Goal: Information Seeking & Learning: Learn about a topic

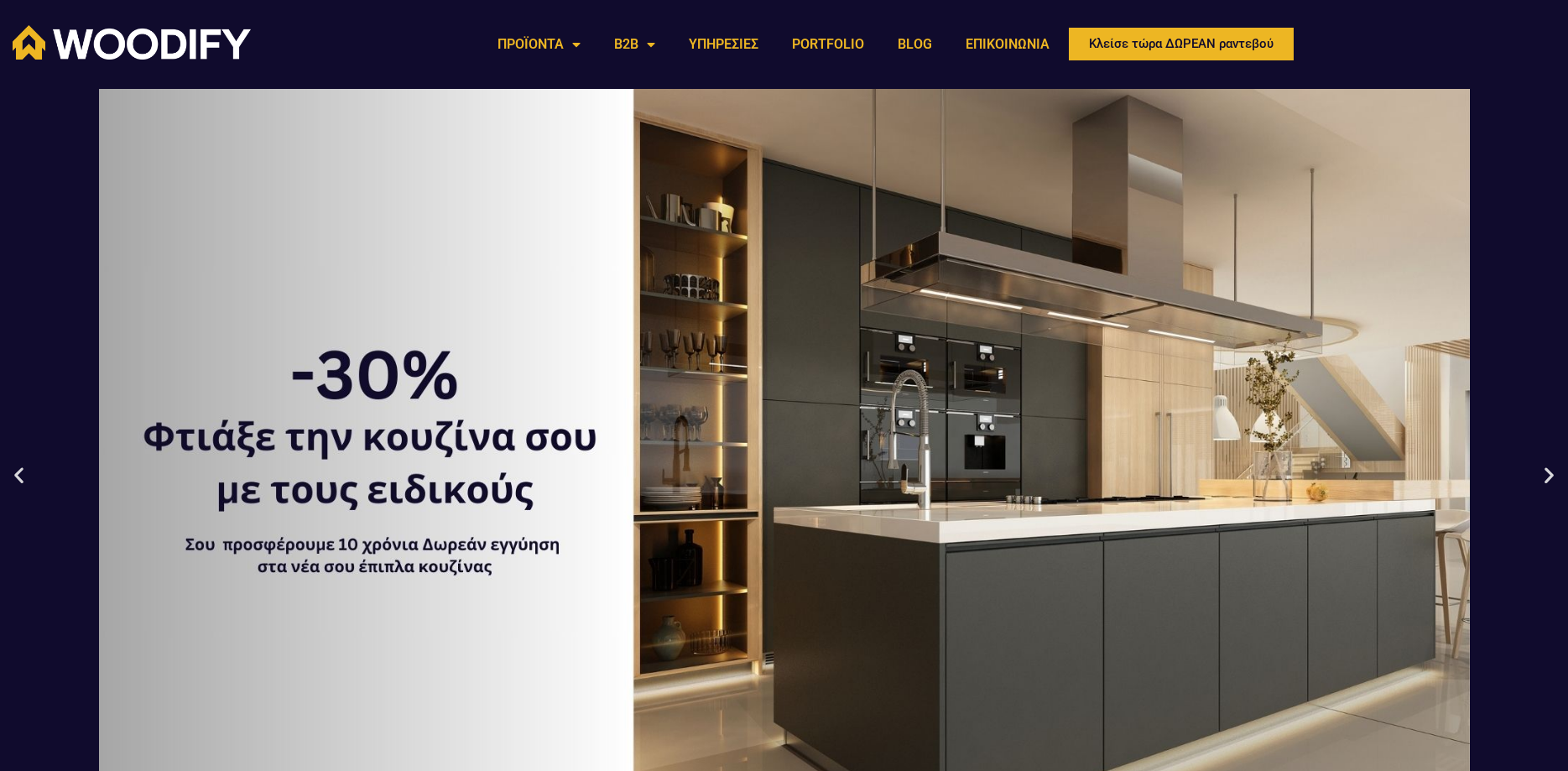
click at [1551, 483] on icon "Next slide" at bounding box center [1549, 474] width 21 height 21
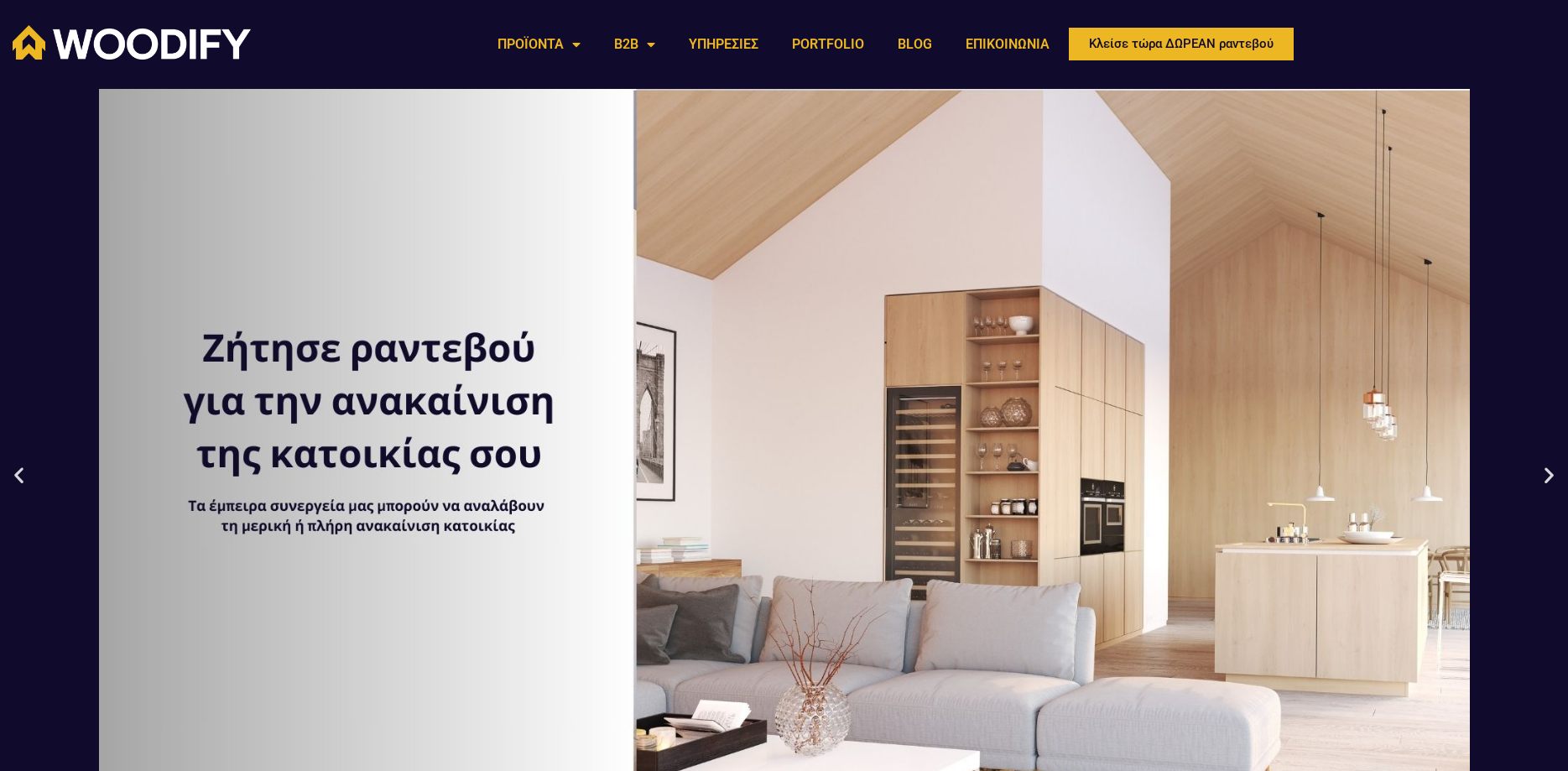
click at [31, 478] on div "3 / 3" at bounding box center [784, 474] width 1568 height 771
click at [26, 479] on icon "Previous slide" at bounding box center [19, 474] width 21 height 21
click at [1552, 485] on div "3 / 3" at bounding box center [784, 474] width 1568 height 771
click at [17, 478] on icon "Previous slide" at bounding box center [19, 474] width 21 height 21
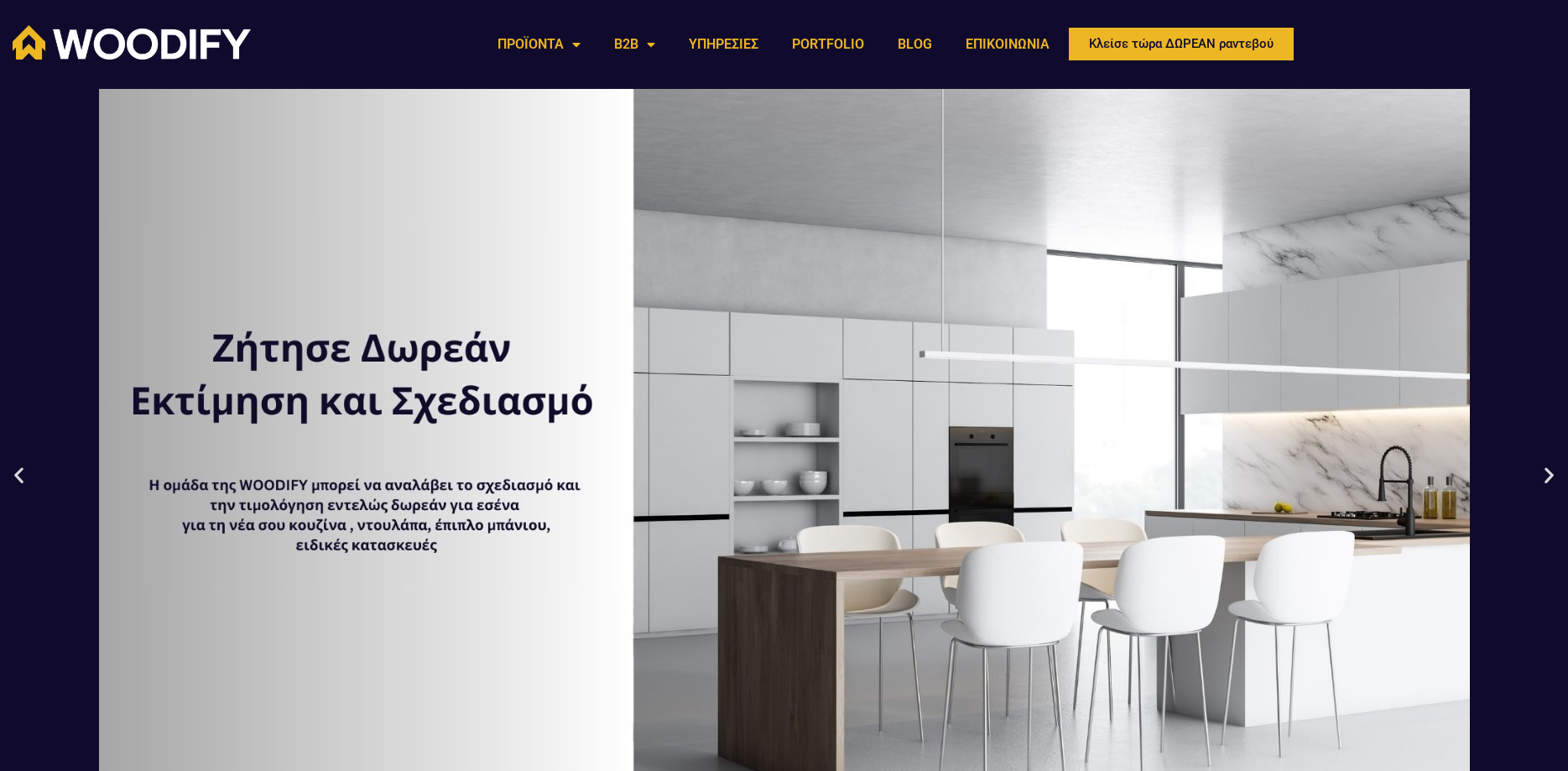
click at [17, 478] on icon "Previous slide" at bounding box center [19, 474] width 21 height 21
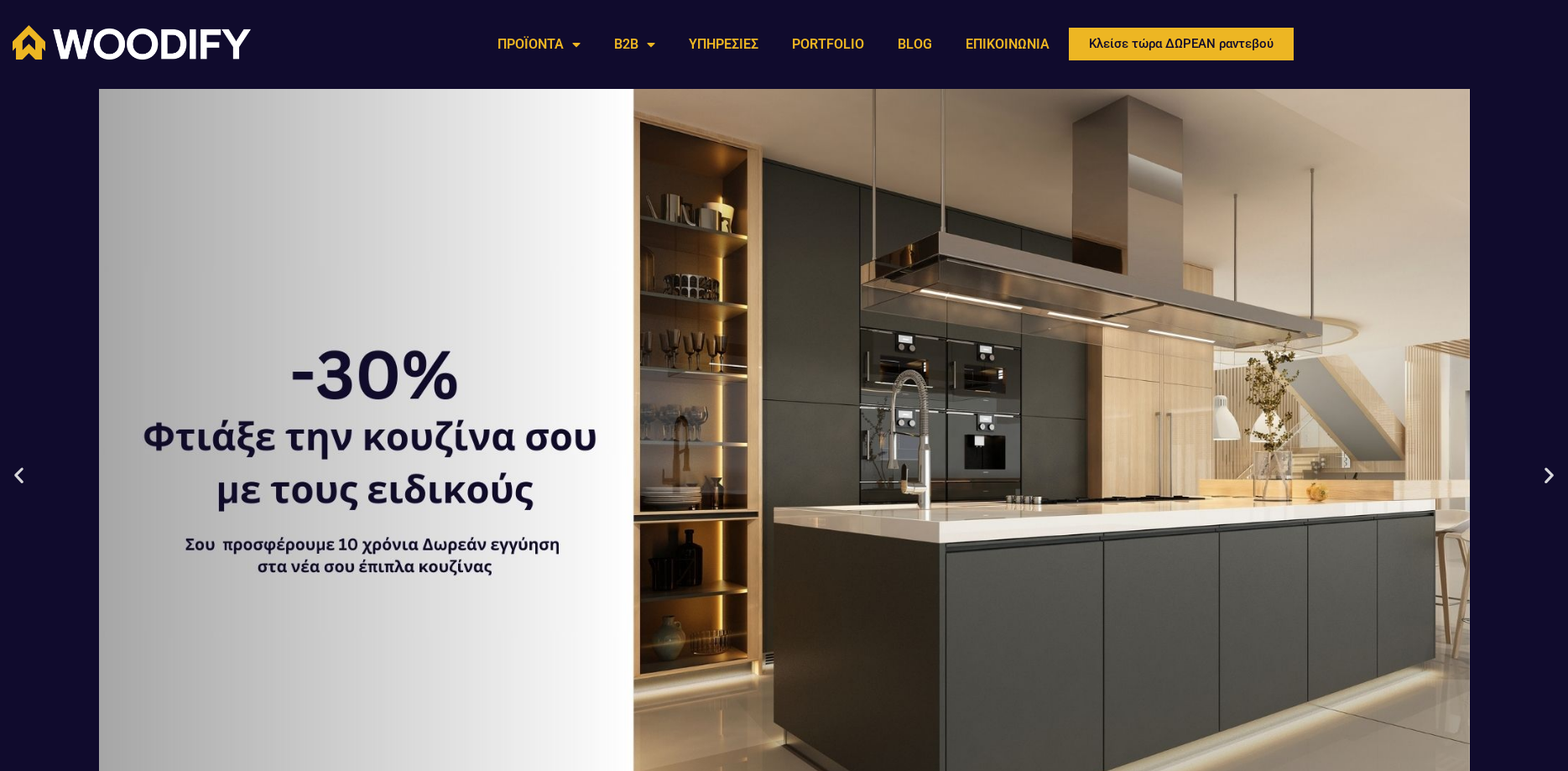
click at [17, 478] on icon "Previous slide" at bounding box center [19, 474] width 21 height 21
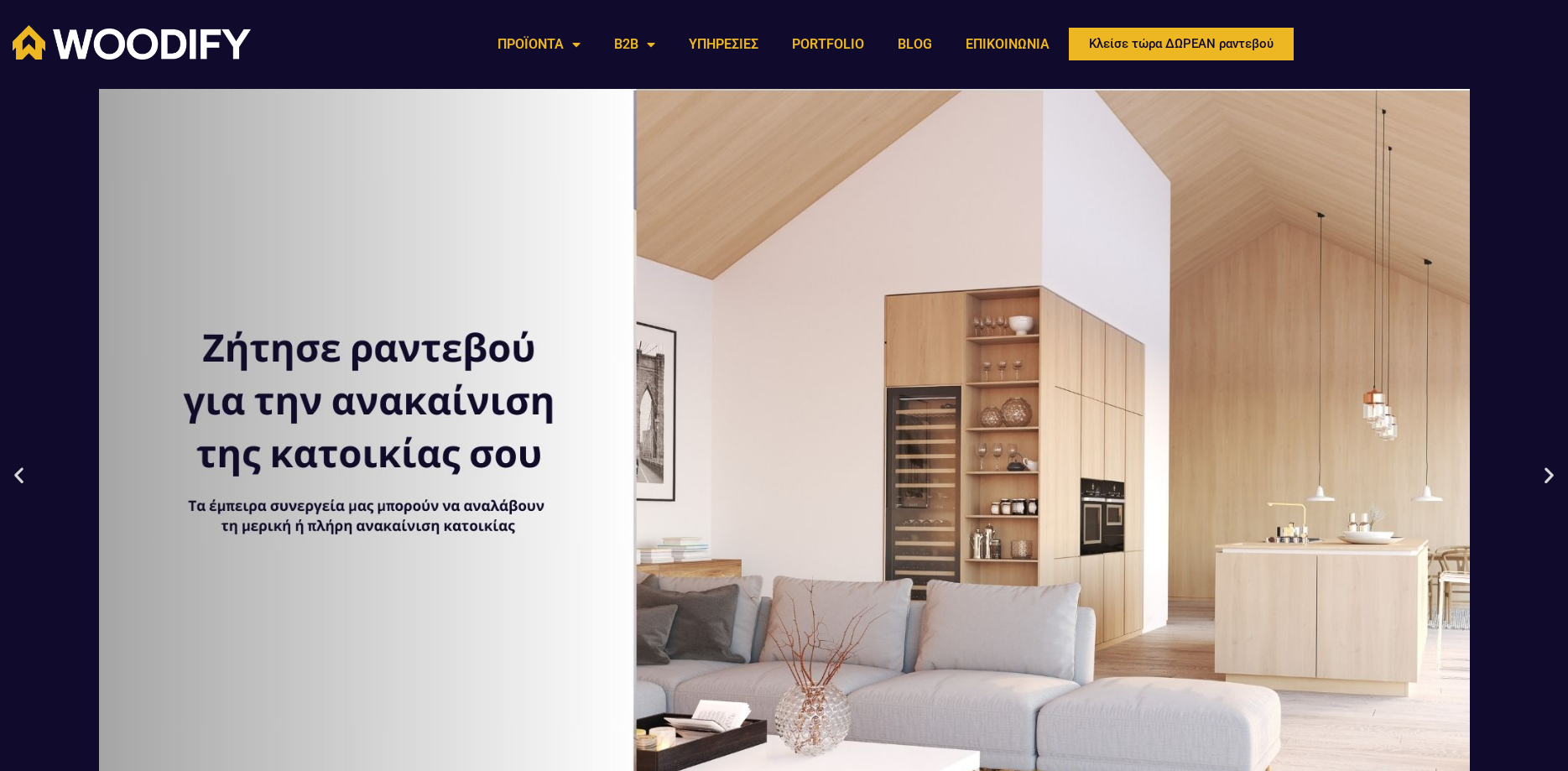
click at [17, 478] on icon "Previous slide" at bounding box center [19, 474] width 21 height 21
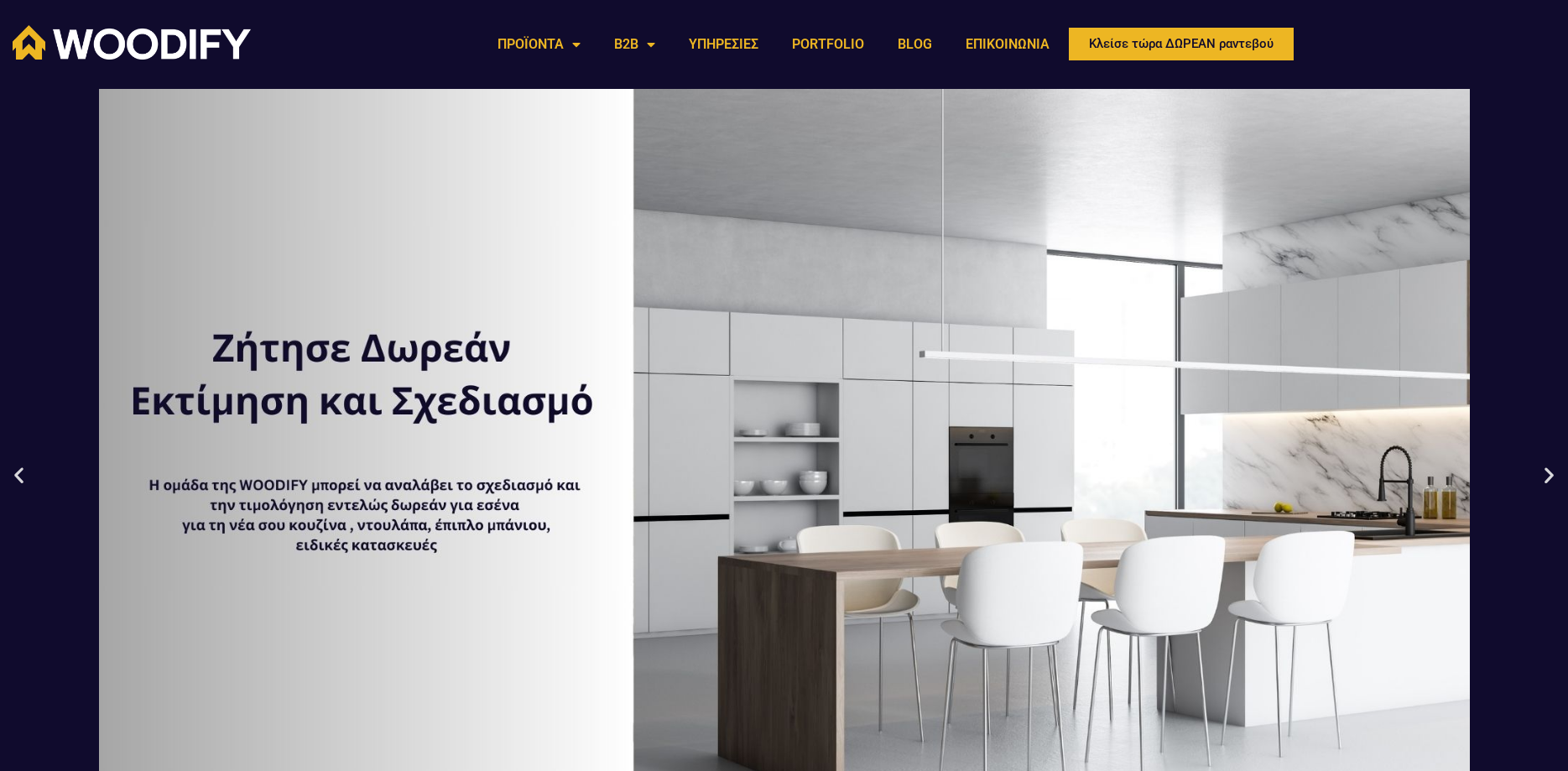
click at [17, 478] on icon "Previous slide" at bounding box center [19, 474] width 21 height 21
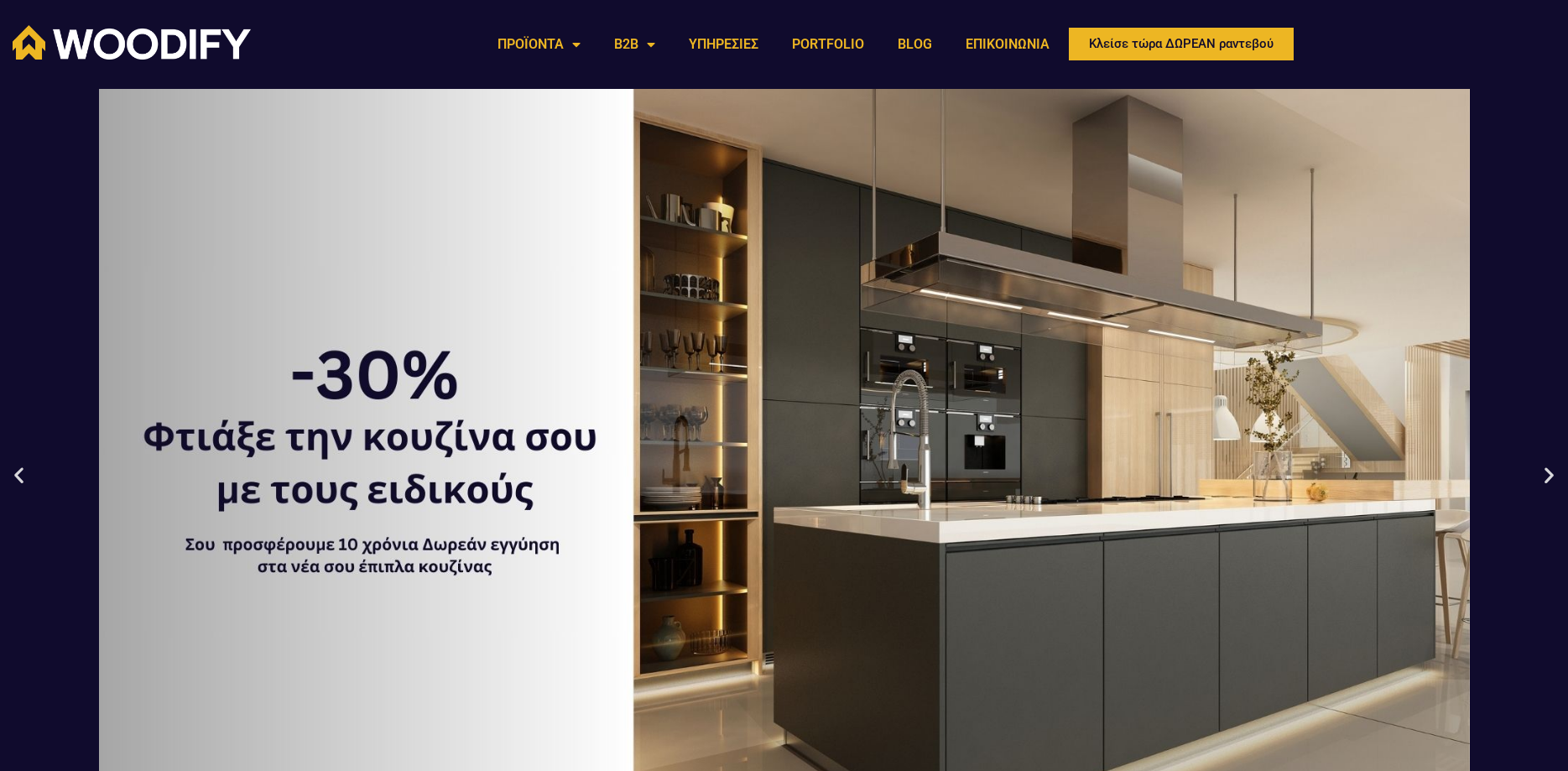
click at [17, 478] on icon "Previous slide" at bounding box center [19, 474] width 21 height 21
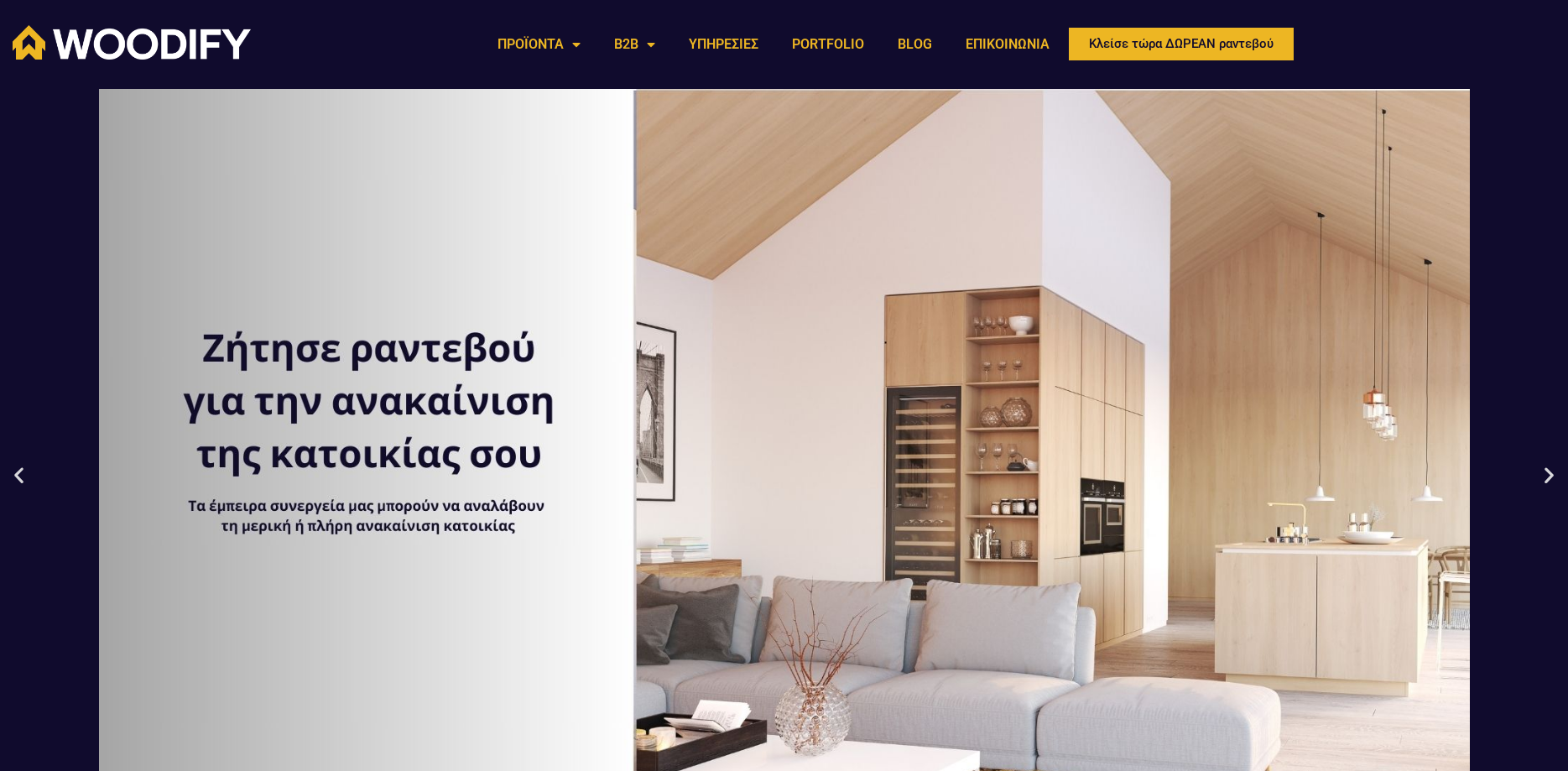
click at [17, 478] on icon "Previous slide" at bounding box center [19, 474] width 21 height 21
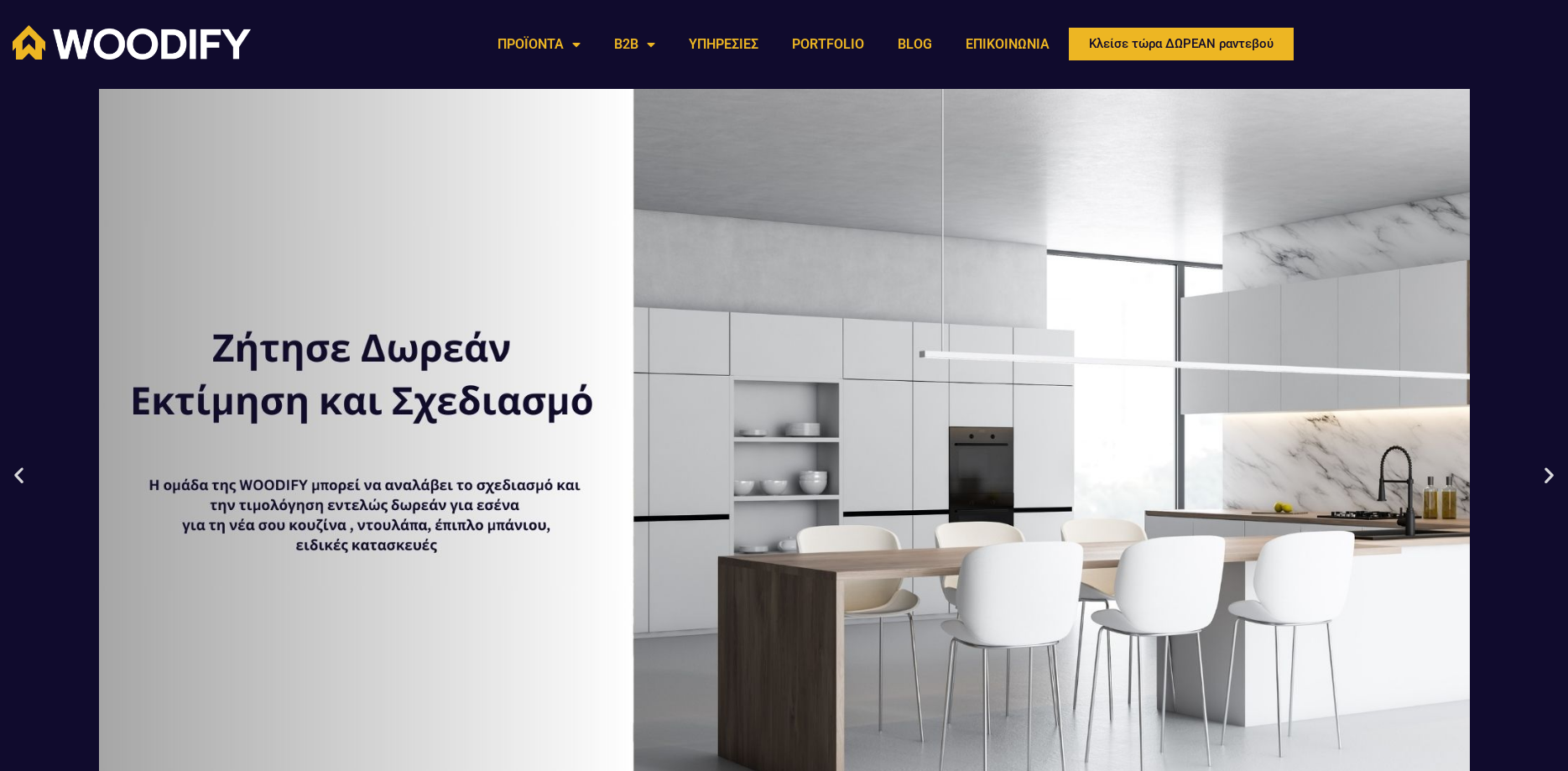
click at [17, 478] on icon "Previous slide" at bounding box center [19, 474] width 21 height 21
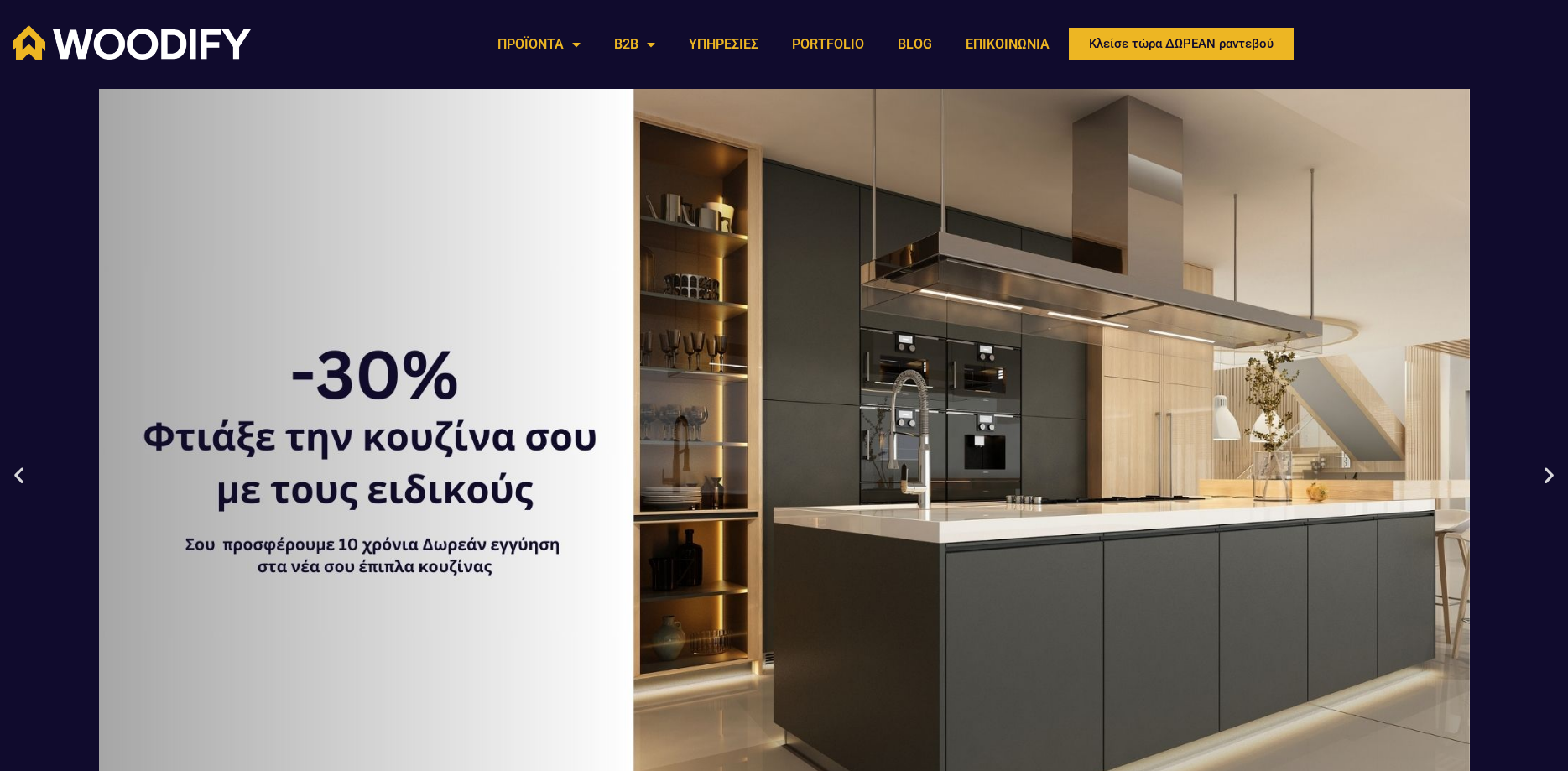
click at [17, 478] on icon "Previous slide" at bounding box center [19, 474] width 21 height 21
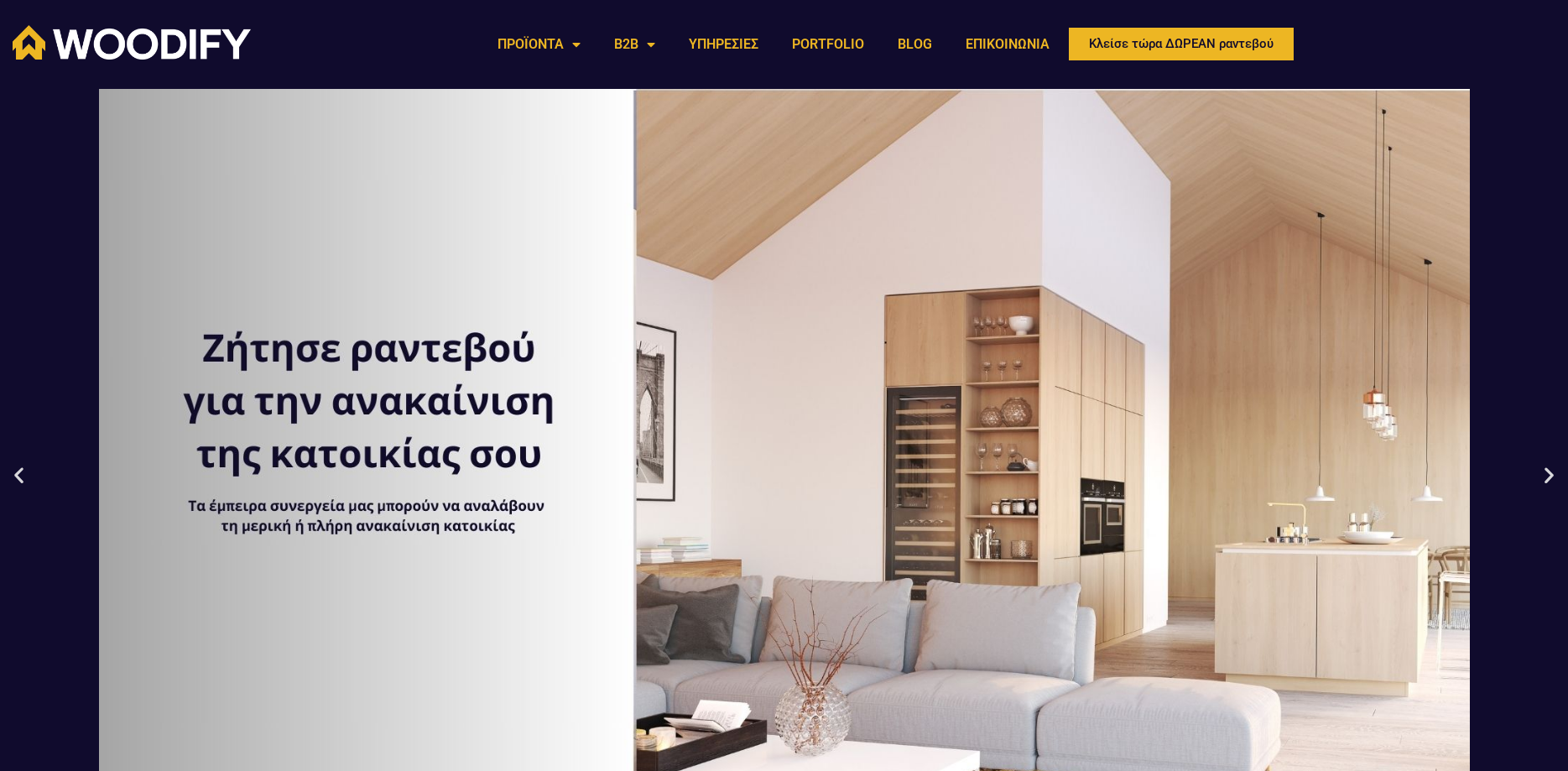
click at [17, 478] on icon "Previous slide" at bounding box center [19, 474] width 21 height 21
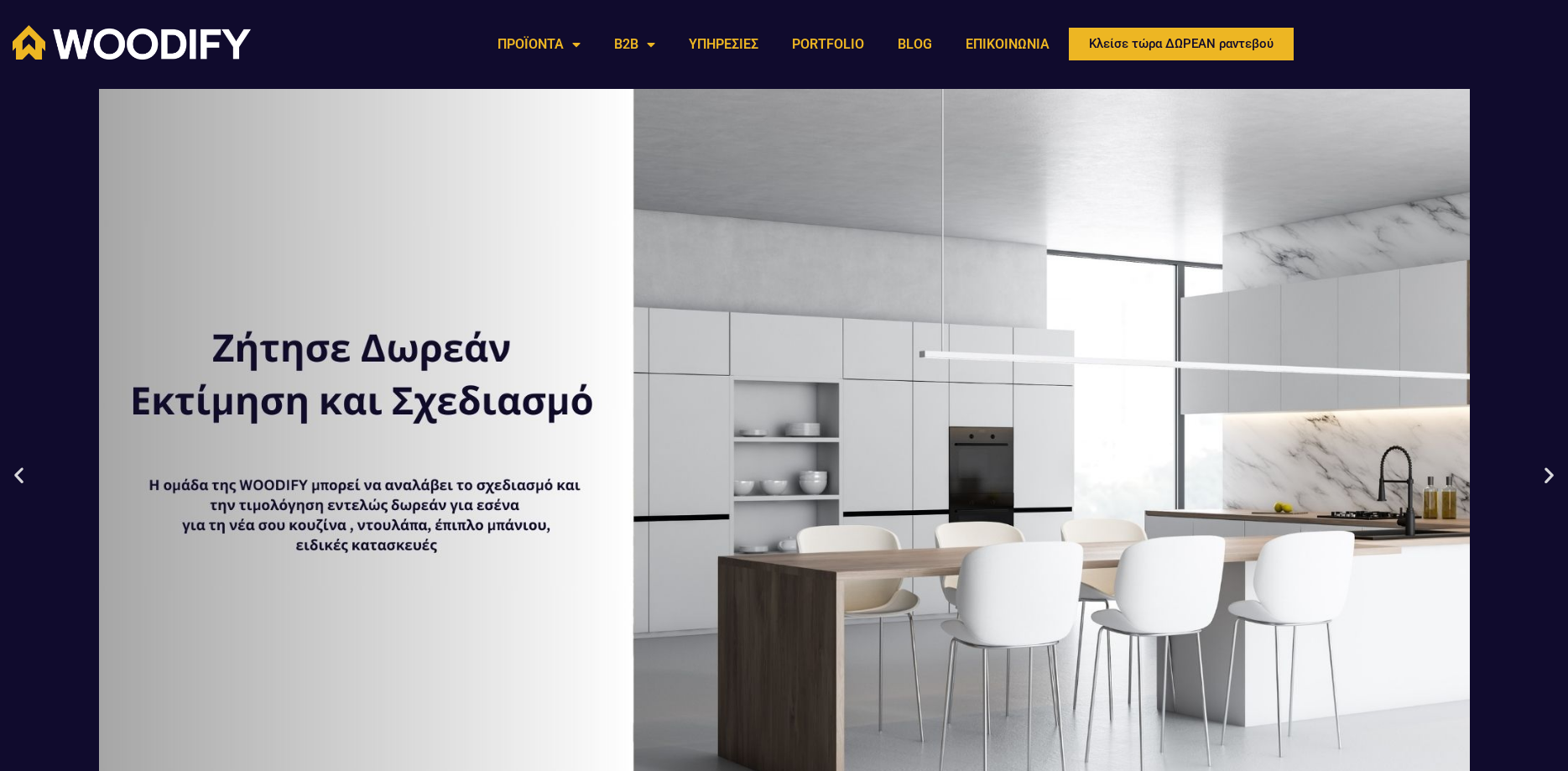
click at [17, 478] on icon "Previous slide" at bounding box center [19, 474] width 21 height 21
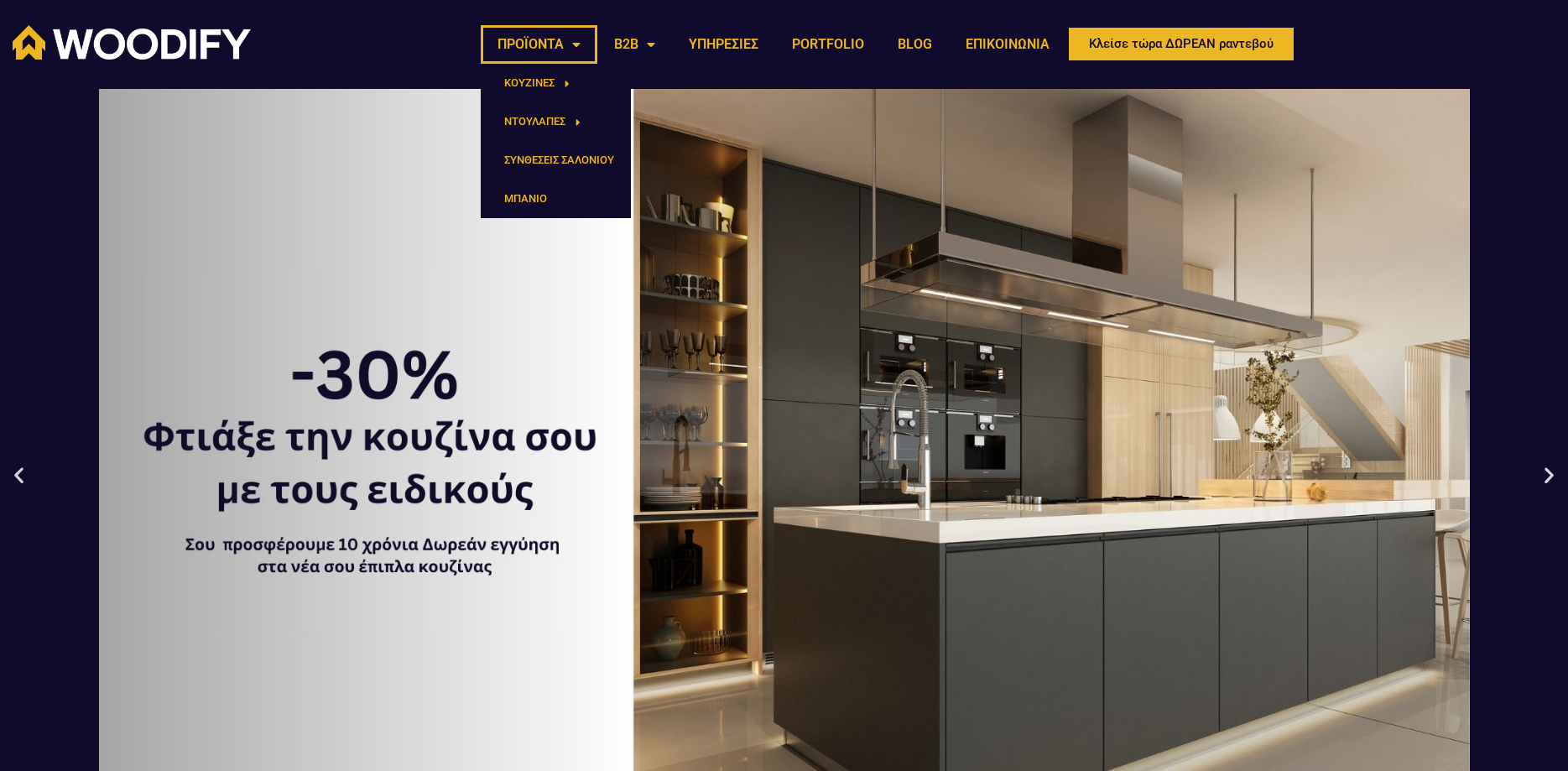
click at [541, 45] on link "ΠΡΟΪΟΝΤΑ" at bounding box center [539, 45] width 117 height 38
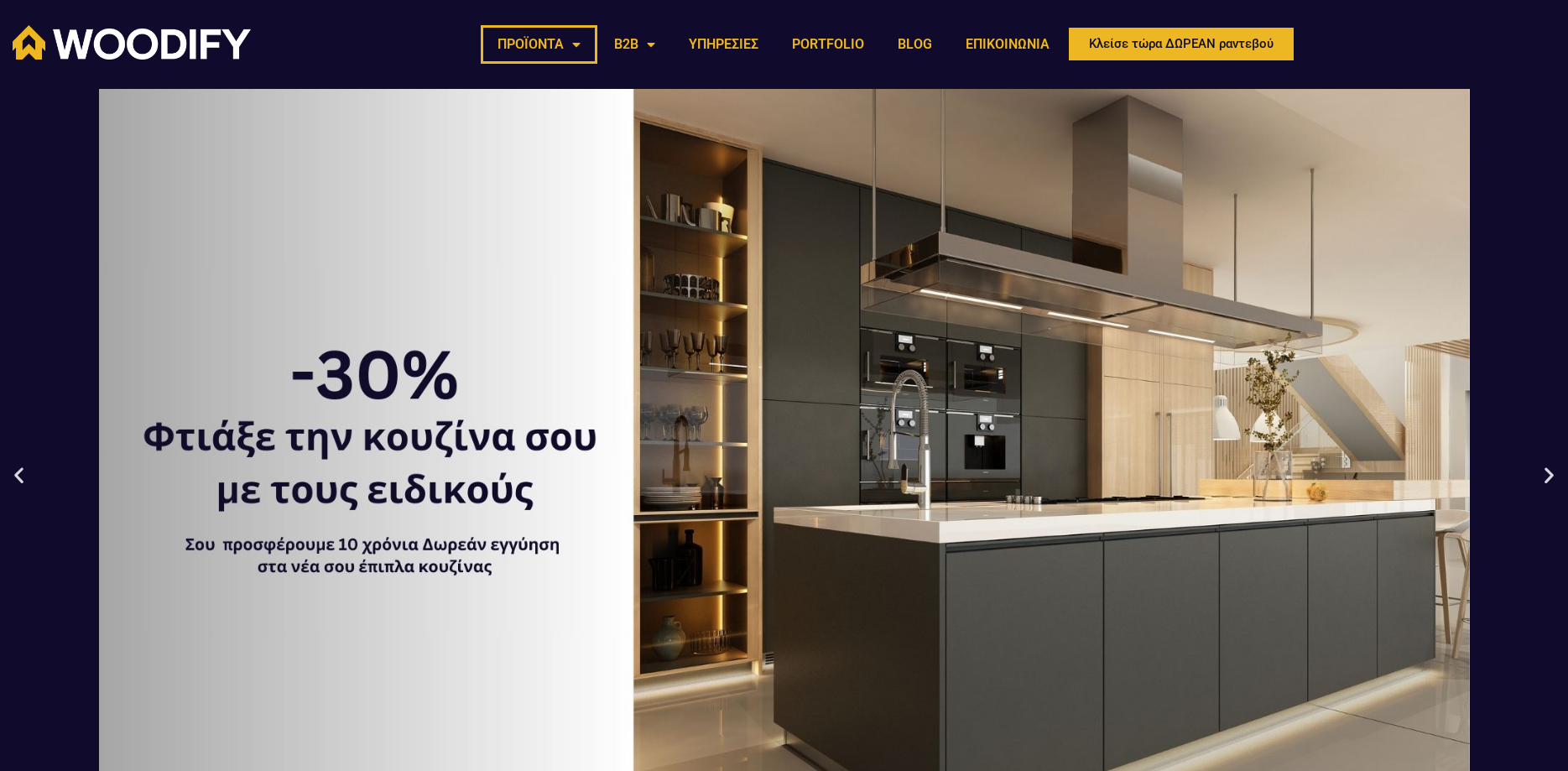
click at [541, 45] on link "ΠΡΟΪΟΝΤΑ" at bounding box center [539, 45] width 117 height 38
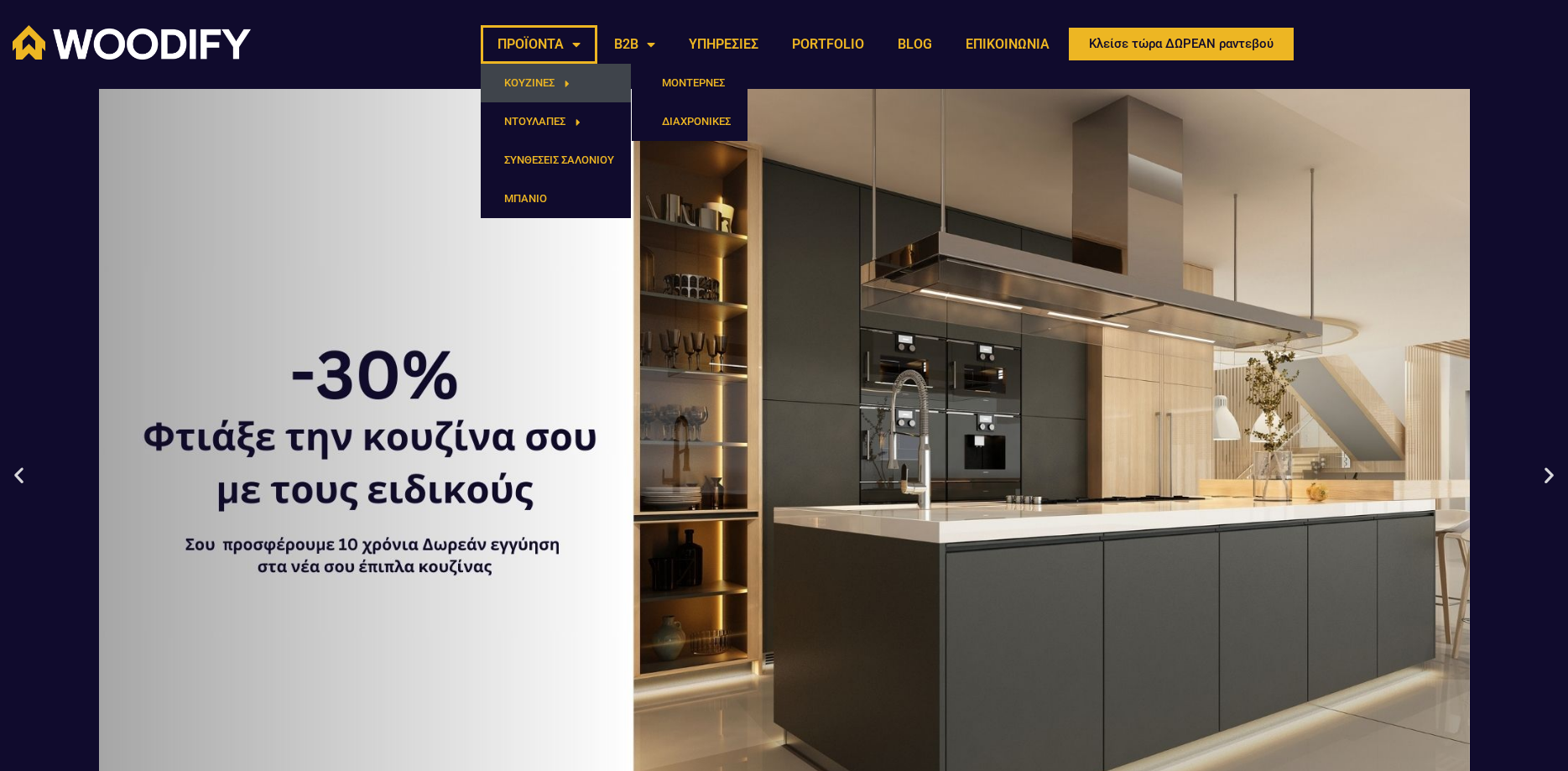
click at [558, 81] on span "Menu" at bounding box center [562, 84] width 15 height 28
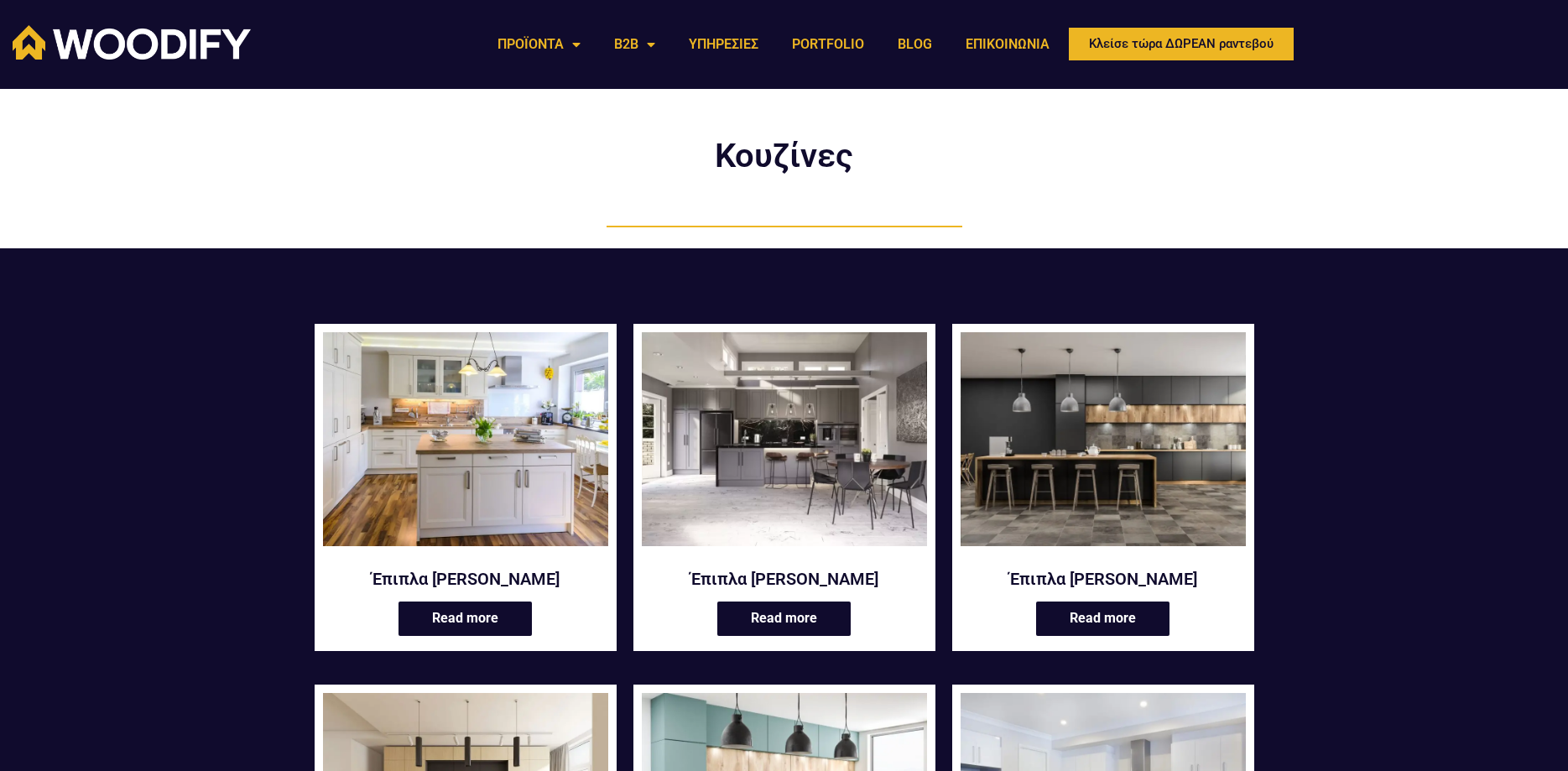
click at [1133, 458] on img at bounding box center [1103, 438] width 286 height 214
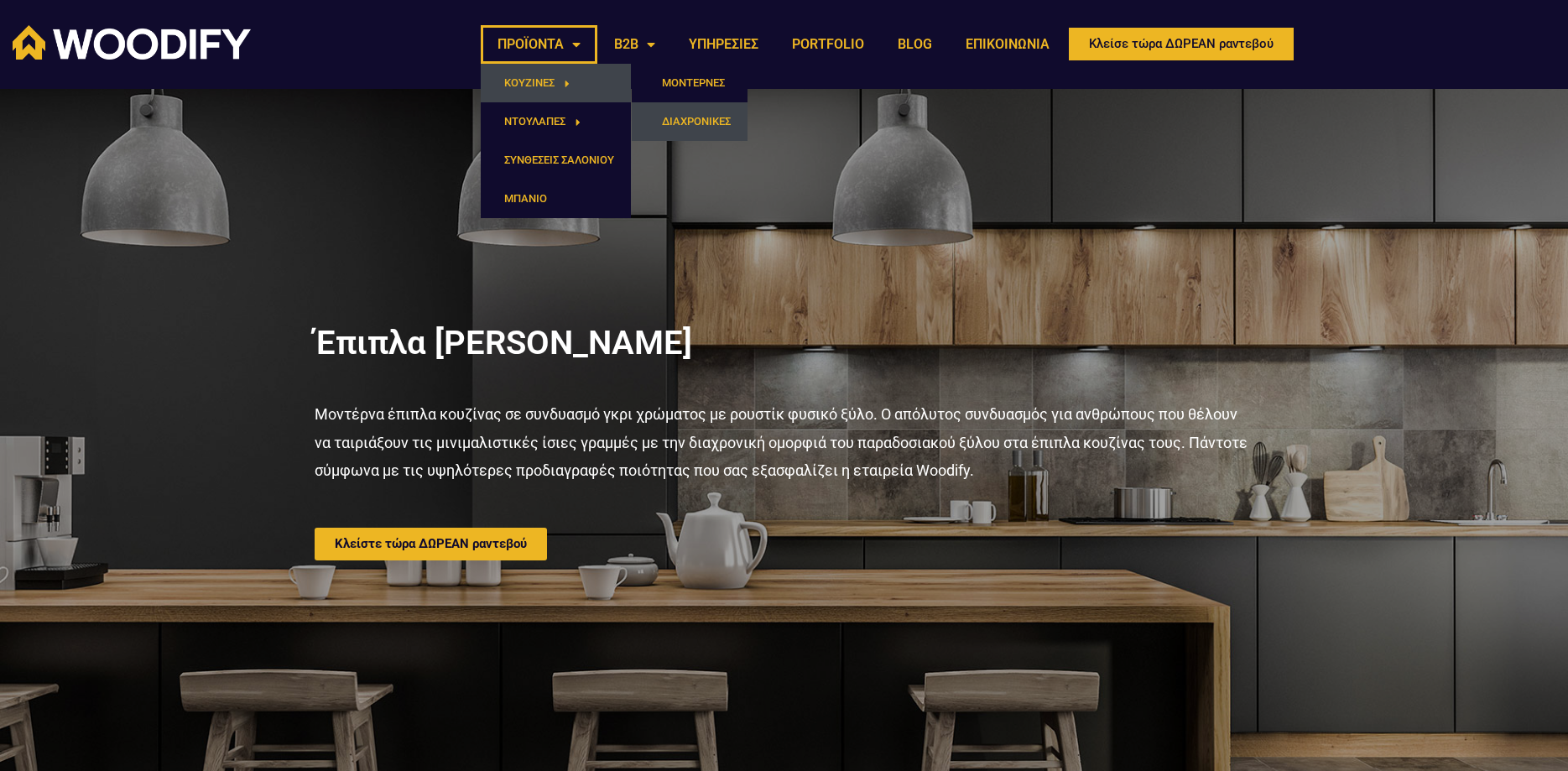
click at [701, 119] on link "ΔΙΑΧΡΟΝΙΚΕΣ" at bounding box center [689, 121] width 116 height 38
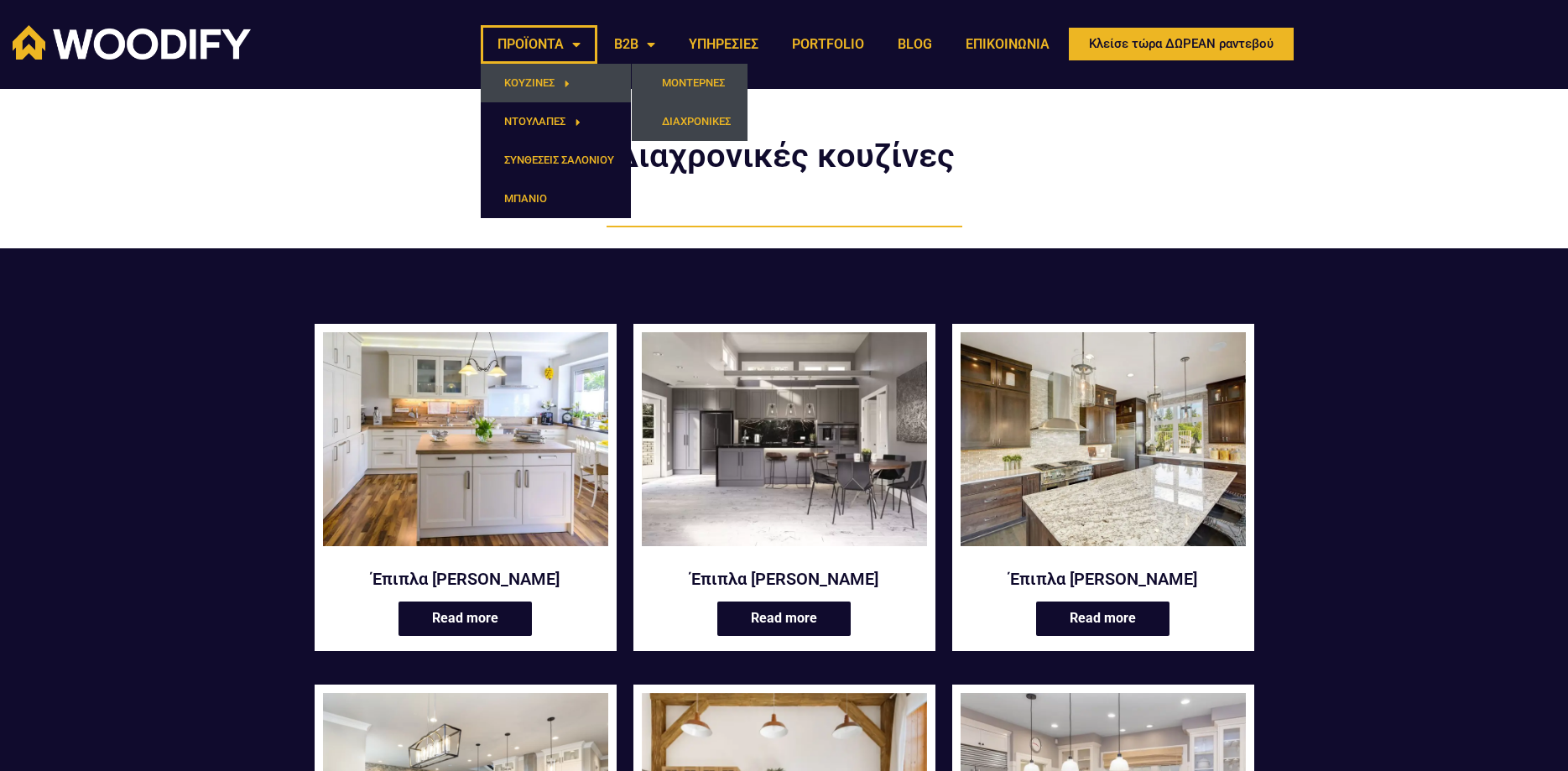
click at [680, 86] on link "ΜΟΝΤΕΡΝΕΣ" at bounding box center [689, 83] width 116 height 38
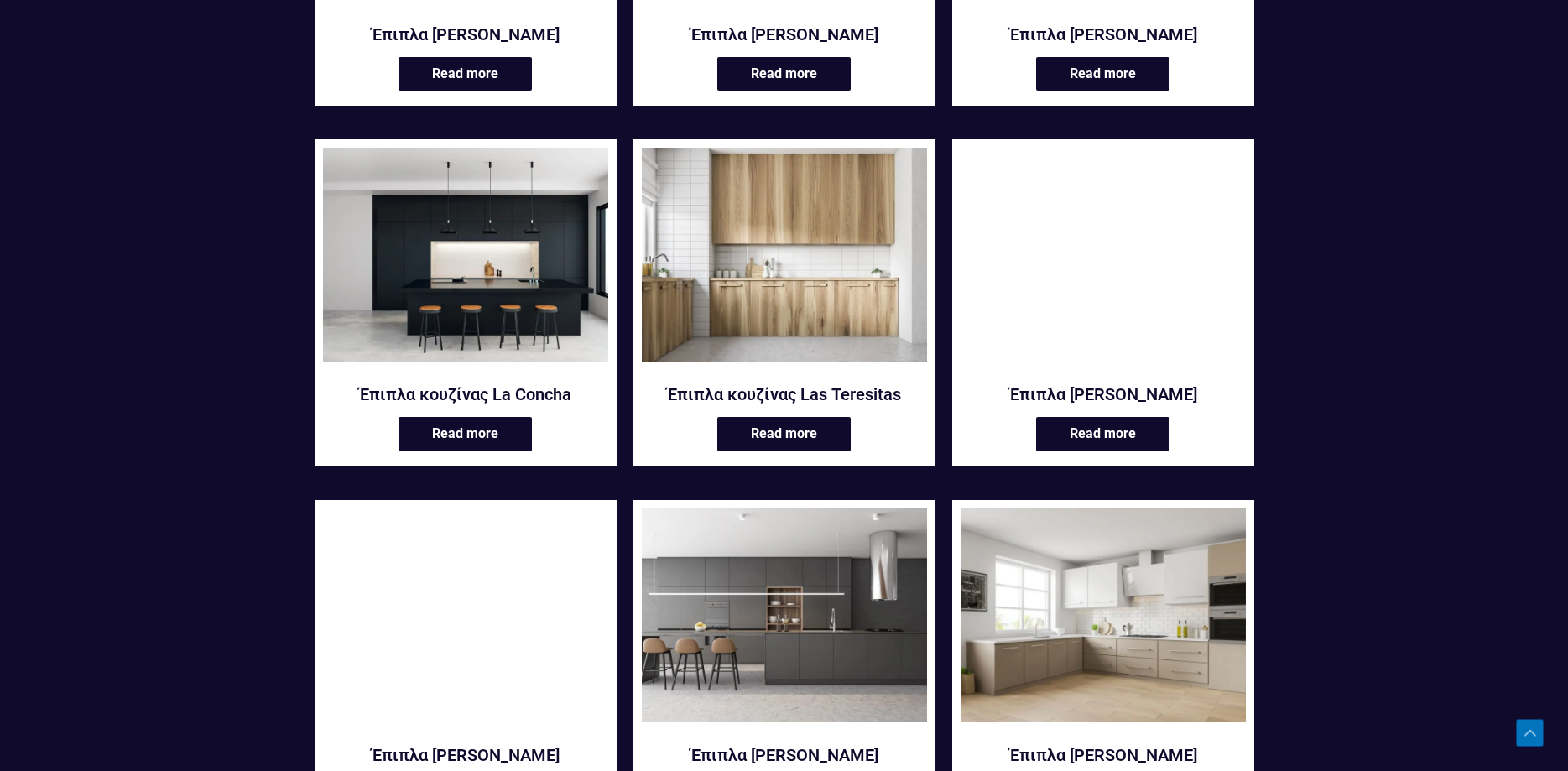
scroll to position [1967, 0]
